Goal: Check status: Check status

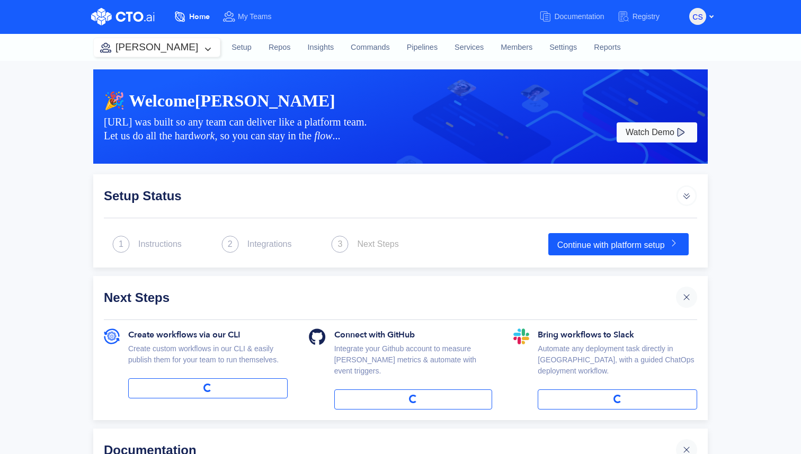
scroll to position [5, 0]
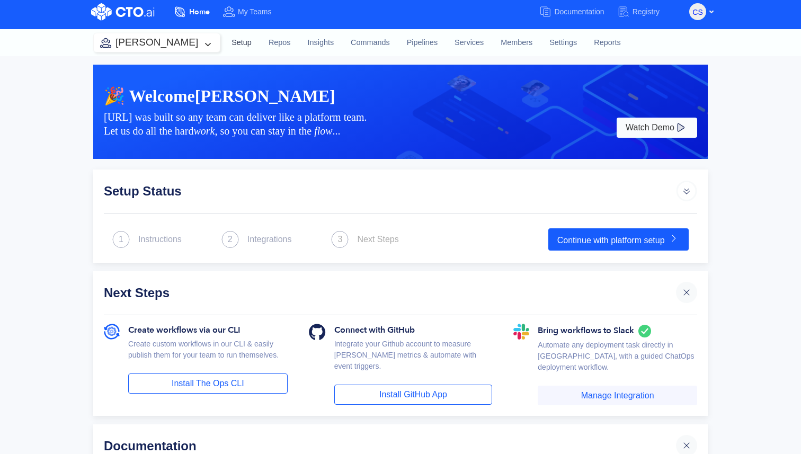
click at [227, 49] on link "Setup" at bounding box center [241, 43] width 37 height 29
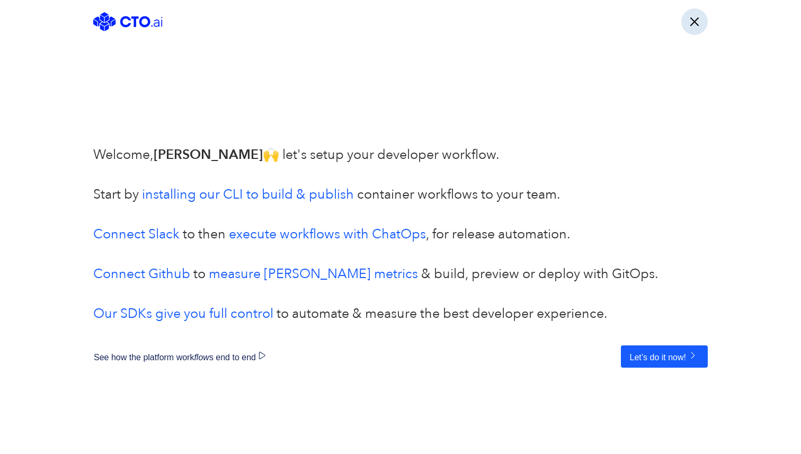
click at [698, 30] on button "button" at bounding box center [695, 21] width 27 height 27
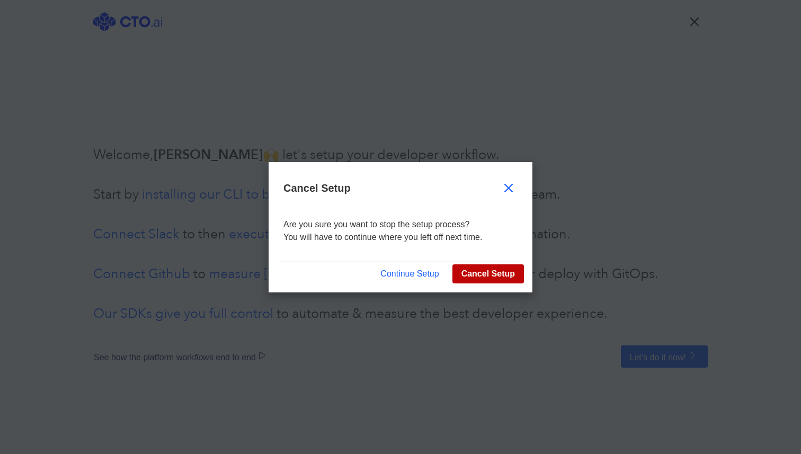
click at [463, 277] on button "Cancel Setup" at bounding box center [489, 273] width 72 height 19
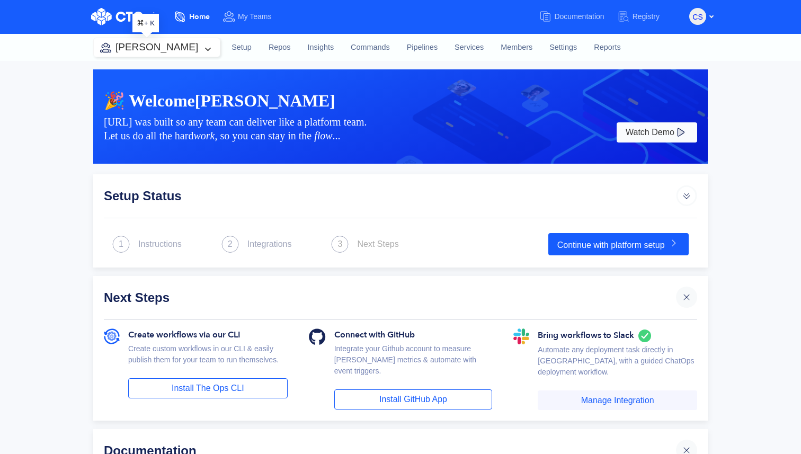
click at [161, 50] on button "[PERSON_NAME]" at bounding box center [157, 47] width 126 height 19
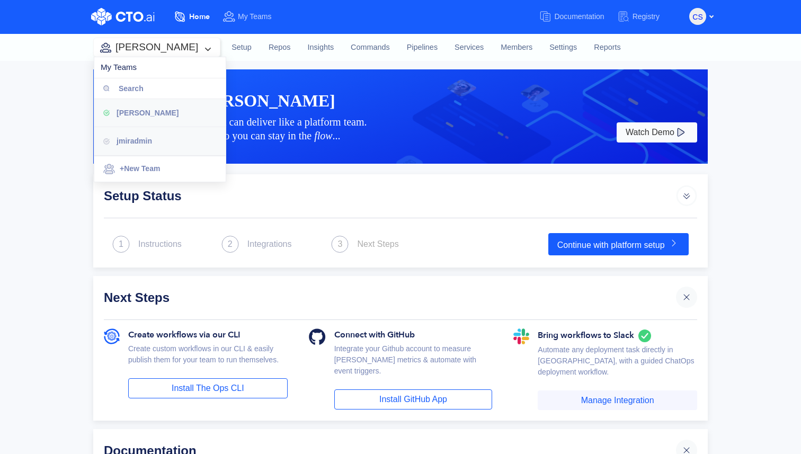
click at [148, 141] on span "jmiradmin" at bounding box center [135, 141] width 36 height 8
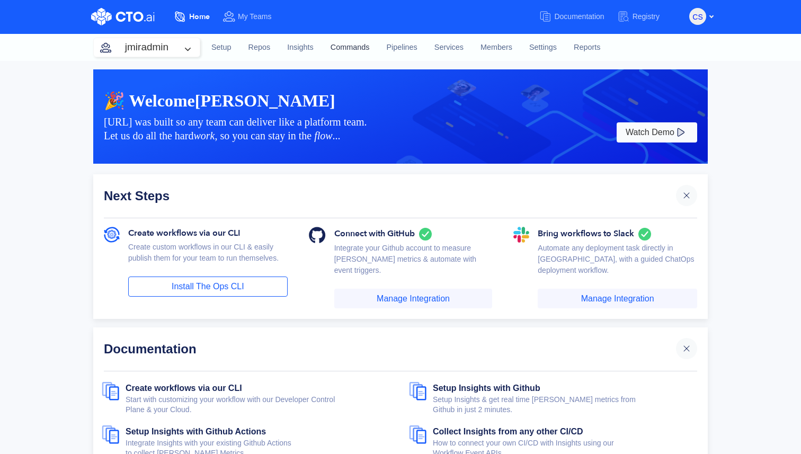
click at [357, 45] on link "Commands" at bounding box center [350, 47] width 56 height 29
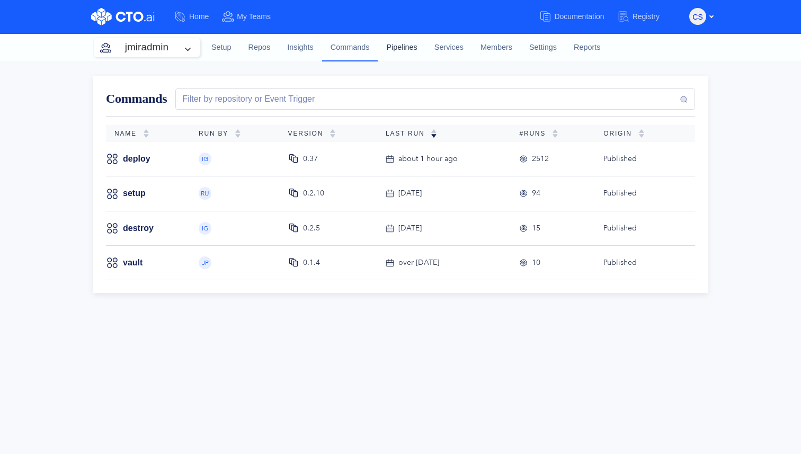
click at [384, 46] on link "Pipelines" at bounding box center [402, 47] width 48 height 29
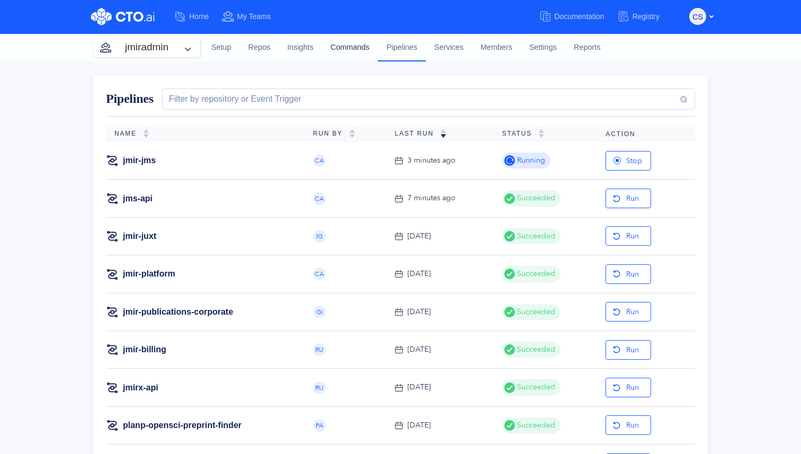
click at [352, 51] on link "Commands" at bounding box center [350, 47] width 56 height 29
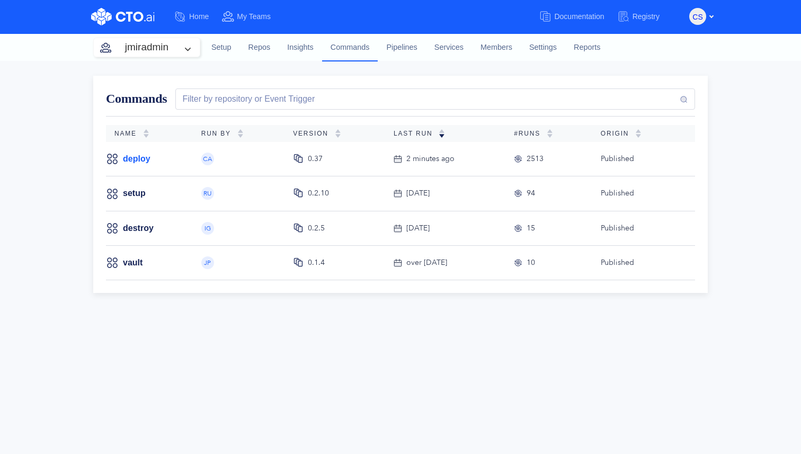
click at [136, 154] on link "deploy" at bounding box center [137, 159] width 28 height 12
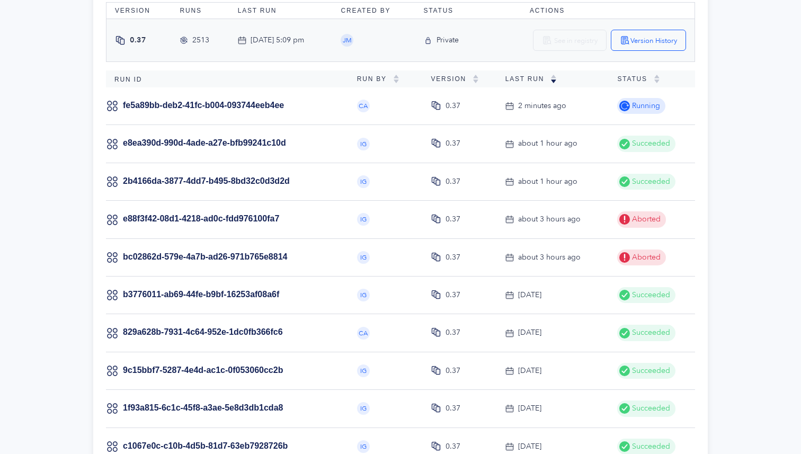
scroll to position [50, 0]
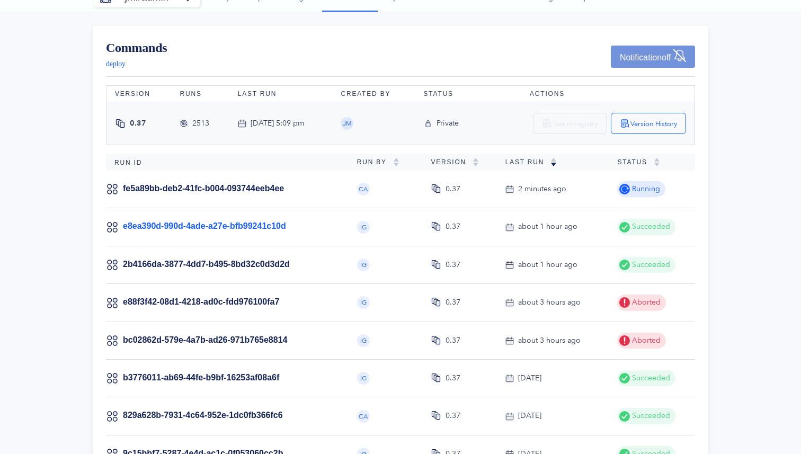
click at [152, 223] on link "e8ea390d-990d-4ade-a27e-bfb99241c10d" at bounding box center [204, 226] width 163 height 9
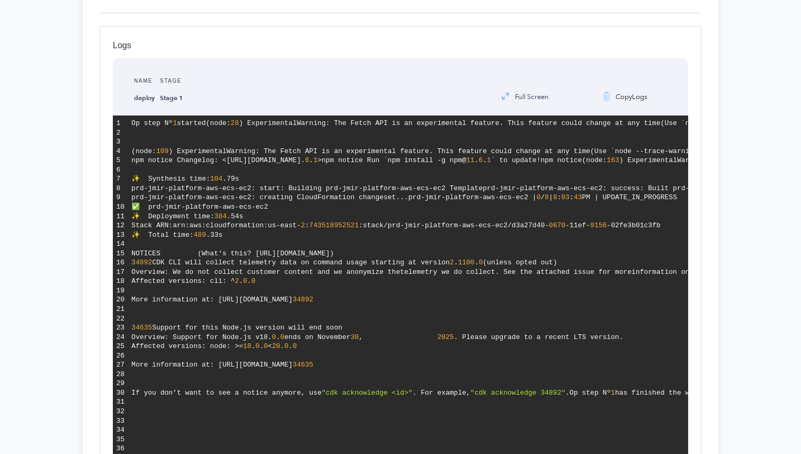
scroll to position [188, 0]
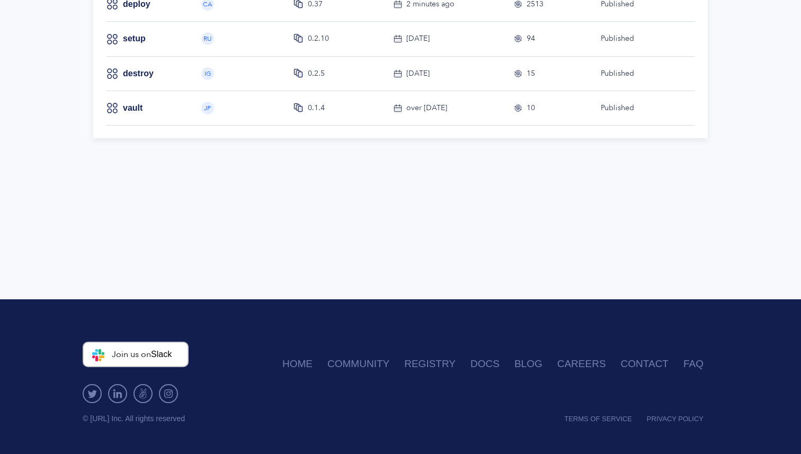
scroll to position [154, 0]
